Goal: Task Accomplishment & Management: Use online tool/utility

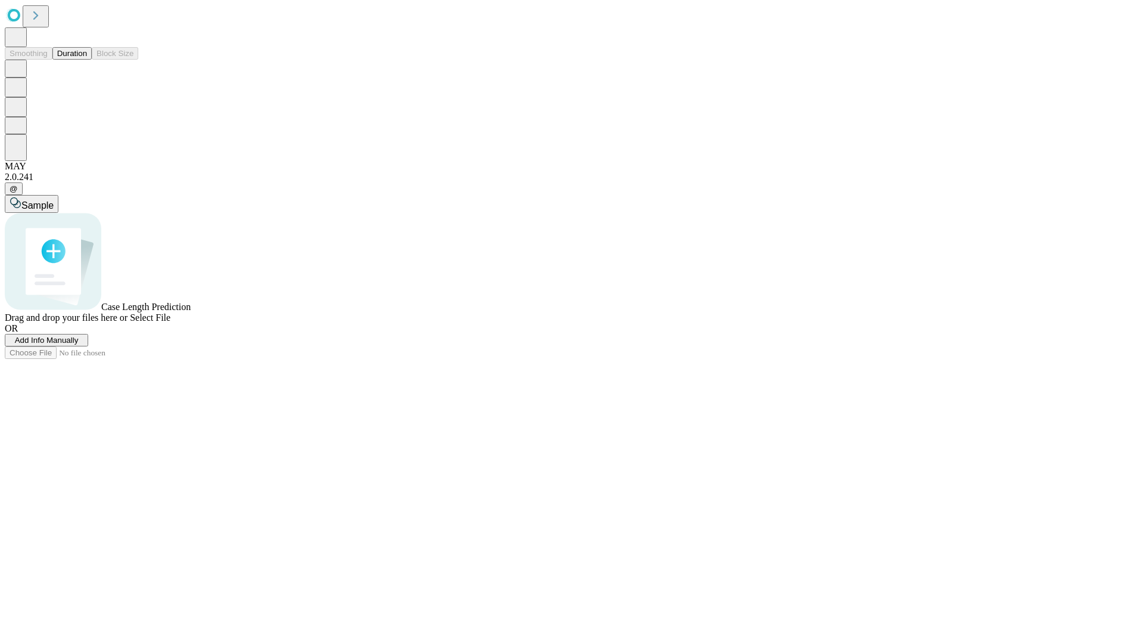
click at [87, 60] on button "Duration" at bounding box center [71, 53] width 39 height 13
click at [170, 322] on span "Select File" at bounding box center [150, 317] width 41 height 10
